Goal: Information Seeking & Learning: Learn about a topic

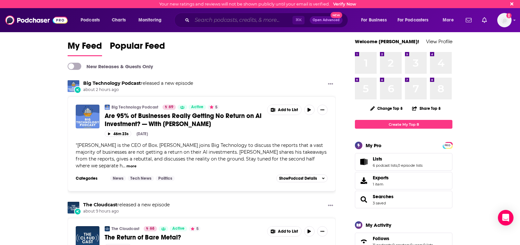
click at [208, 20] on input "Search podcasts, credits, & more..." at bounding box center [242, 20] width 100 height 10
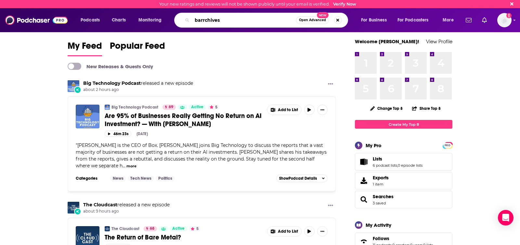
type input "barrchives"
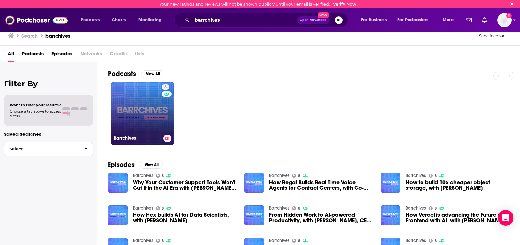
click at [137, 131] on link "8 Barrchives" at bounding box center [142, 113] width 63 height 63
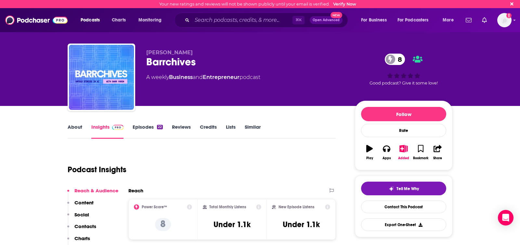
click at [141, 126] on link "Episodes 22" at bounding box center [147, 131] width 30 height 15
